Goal: Check status: Check status

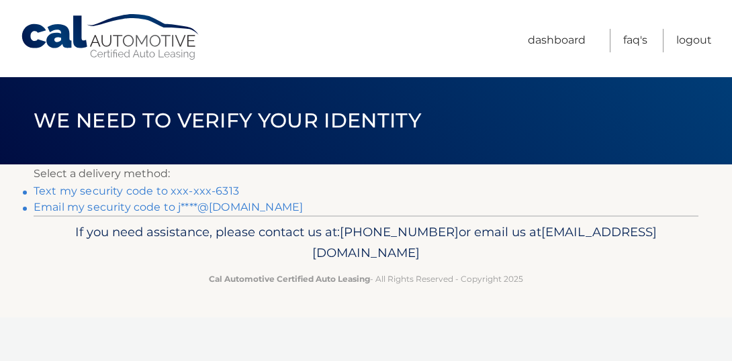
click at [192, 189] on link "Text my security code to xxx-xxx-6313" at bounding box center [137, 191] width 206 height 13
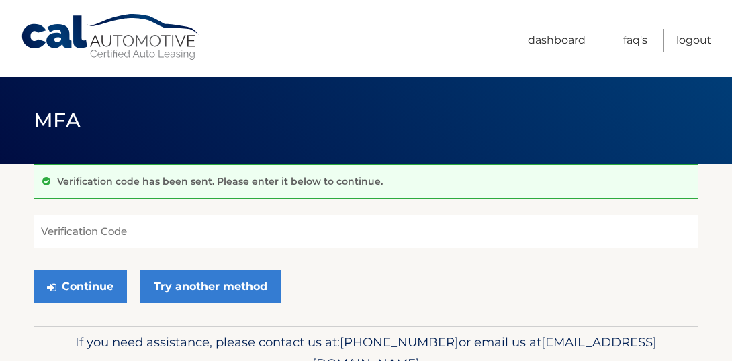
click at [61, 234] on input "Verification Code" at bounding box center [366, 232] width 665 height 34
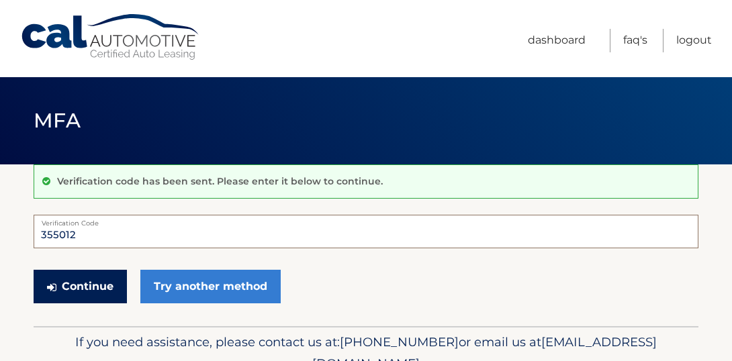
type input "355012"
click at [94, 287] on button "Continue" at bounding box center [80, 287] width 93 height 34
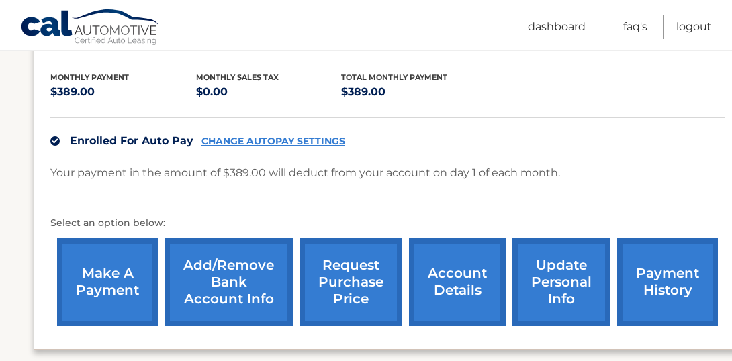
scroll to position [281, 0]
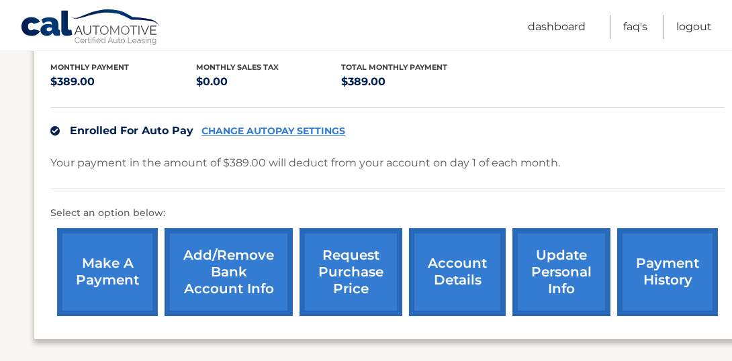
click at [660, 268] on link "payment history" at bounding box center [667, 272] width 101 height 88
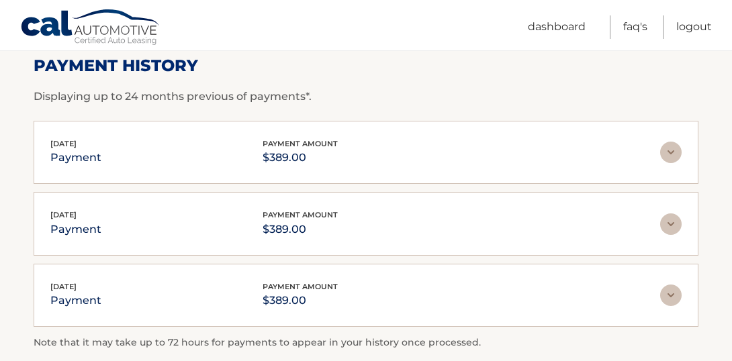
scroll to position [205, 0]
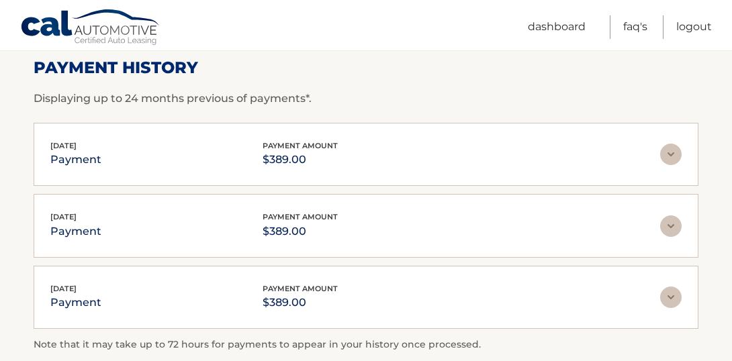
click at [670, 157] on img at bounding box center [670, 154] width 21 height 21
